Goal: Check status: Check status

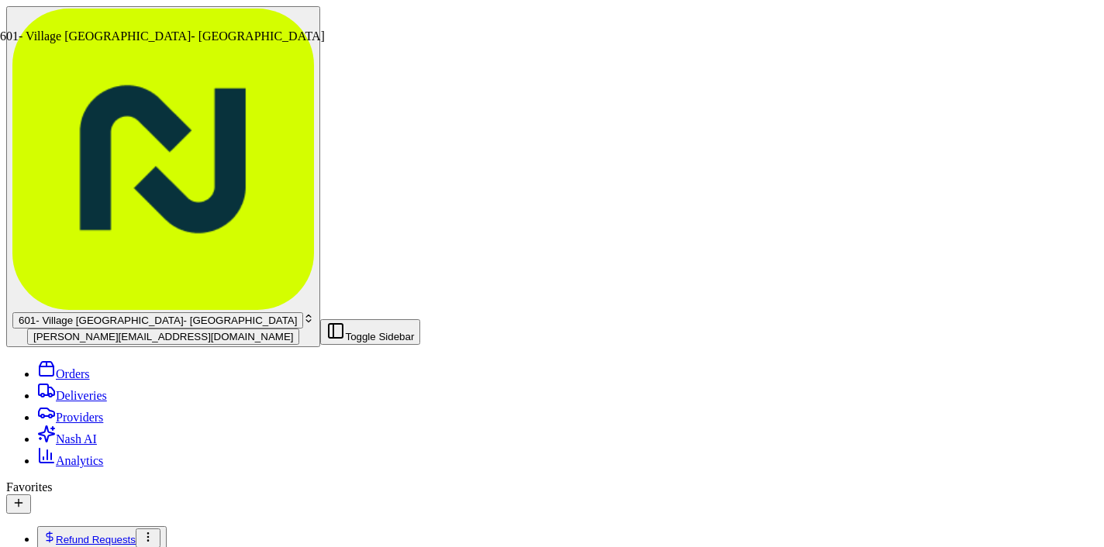
click at [122, 315] on span "601- Village [GEOGRAPHIC_DATA]- [GEOGRAPHIC_DATA]" at bounding box center [158, 321] width 278 height 12
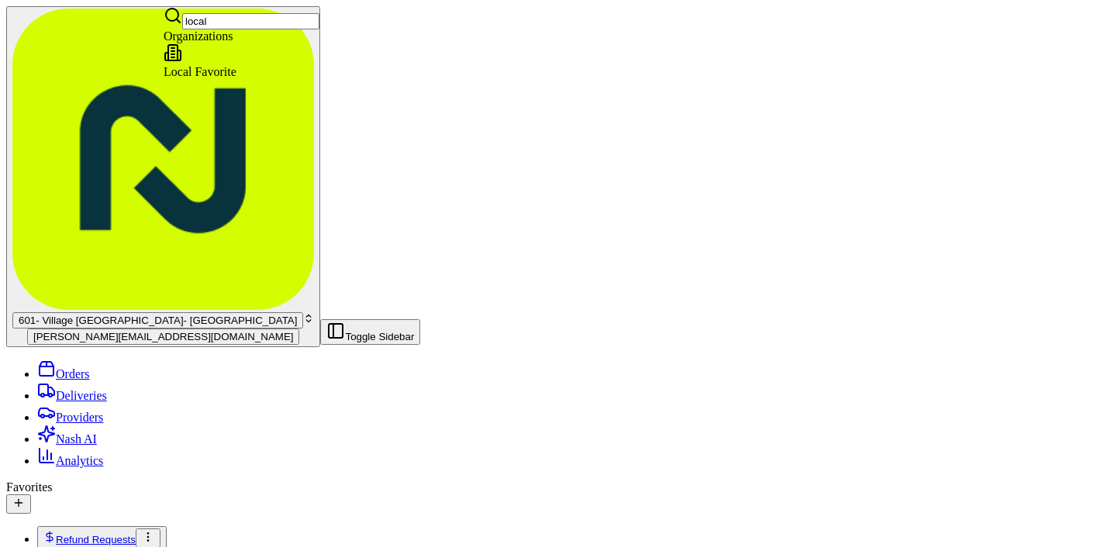
type input "local"
click at [236, 78] on span "Local Favorite" at bounding box center [200, 71] width 73 height 13
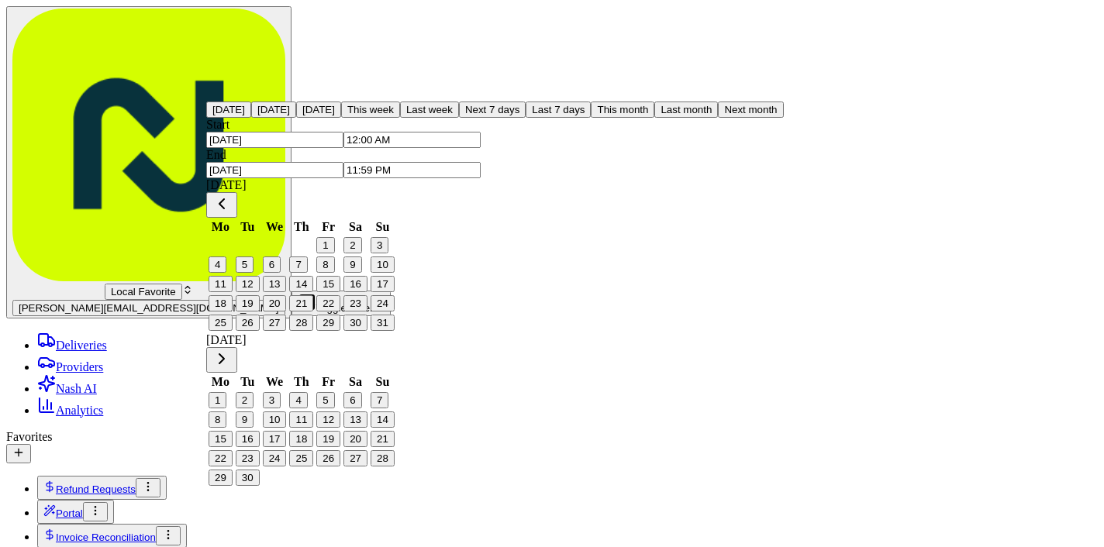
click at [233, 331] on button "25" at bounding box center [221, 323] width 24 height 16
type input "Aug 25, 2025"
